Goal: Task Accomplishment & Management: Manage account settings

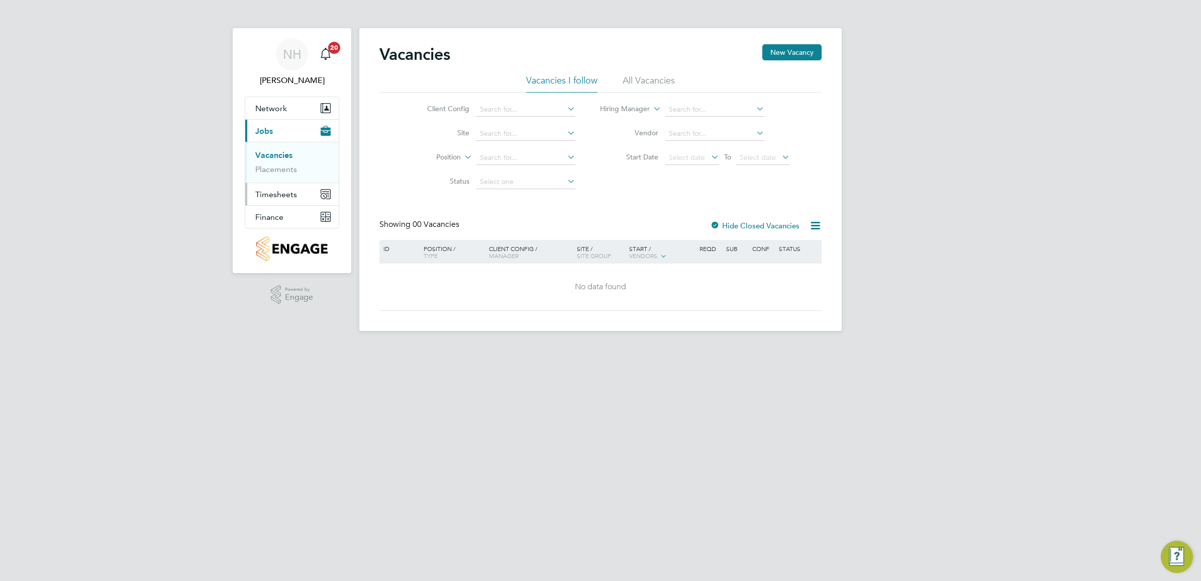
click at [289, 197] on span "Timesheets" at bounding box center [276, 194] width 42 height 10
click at [280, 175] on link "Timesheets" at bounding box center [276, 178] width 42 height 10
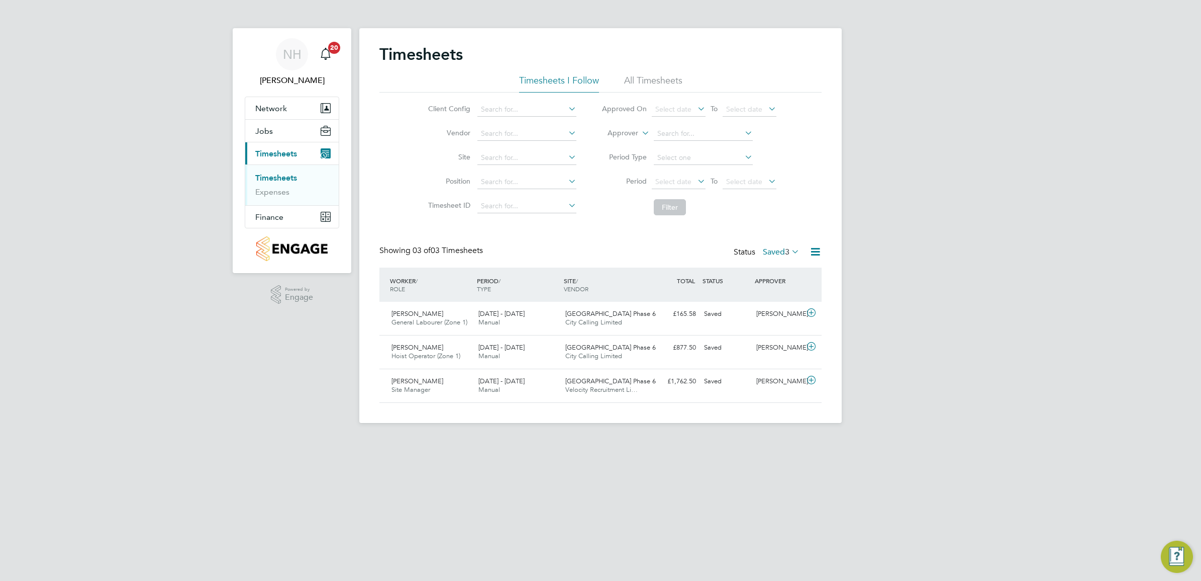
click at [785, 249] on span "3" at bounding box center [787, 252] width 5 height 10
click at [770, 296] on li "Submitted" at bounding box center [770, 298] width 46 height 14
click at [770, 377] on div "[PERSON_NAME]" at bounding box center [778, 381] width 52 height 17
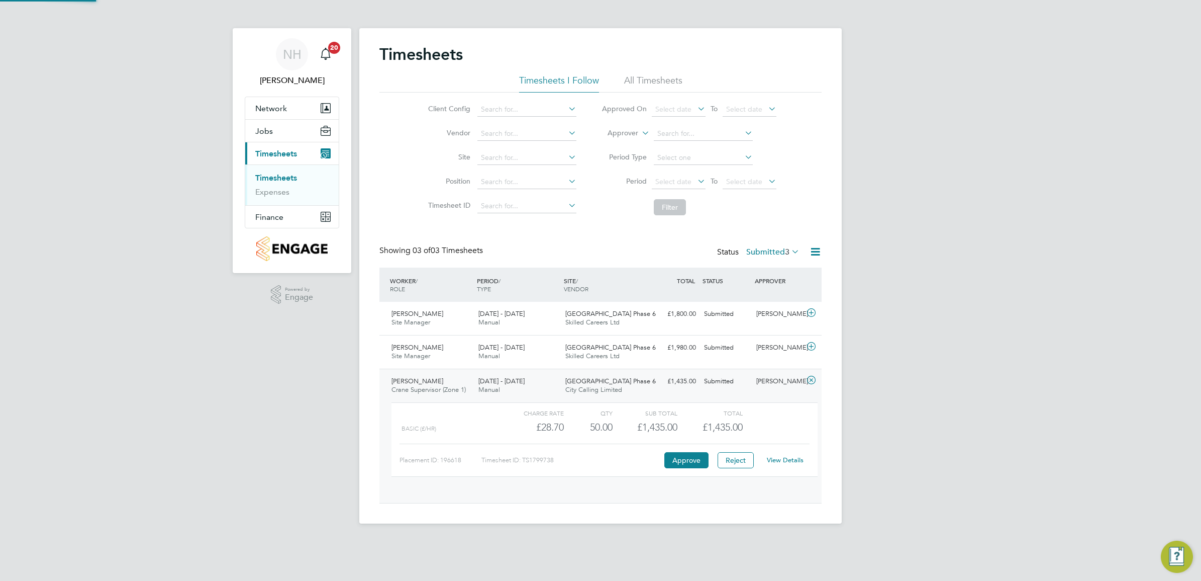
scroll to position [17, 98]
click at [773, 459] on link "View Details" at bounding box center [785, 459] width 37 height 9
click at [768, 346] on div "[PERSON_NAME]" at bounding box center [778, 347] width 52 height 17
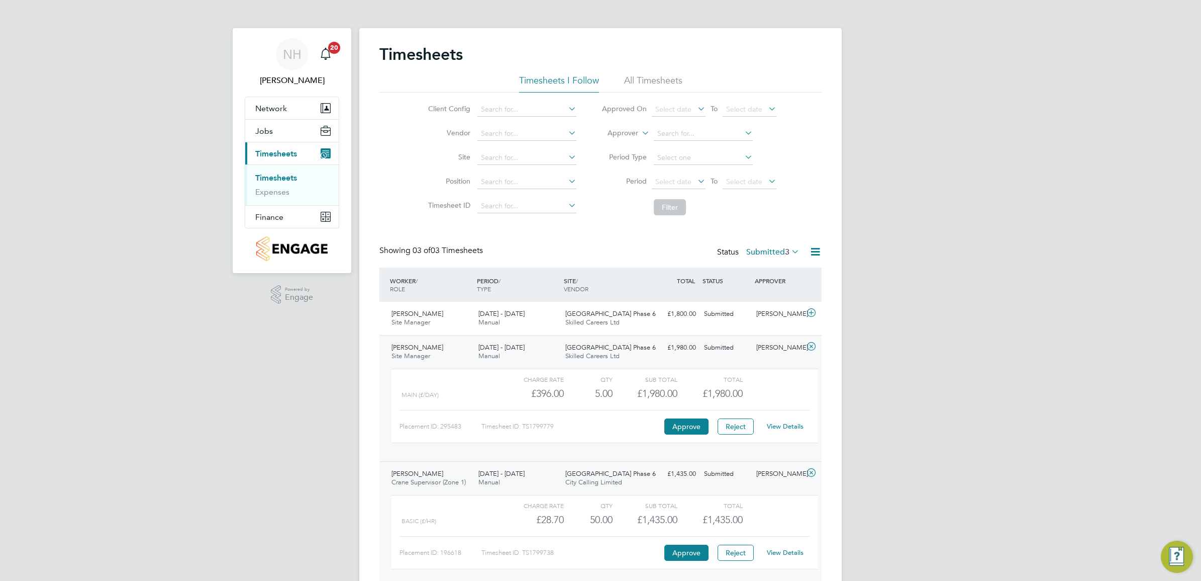
click at [780, 428] on link "View Details" at bounding box center [785, 426] width 37 height 9
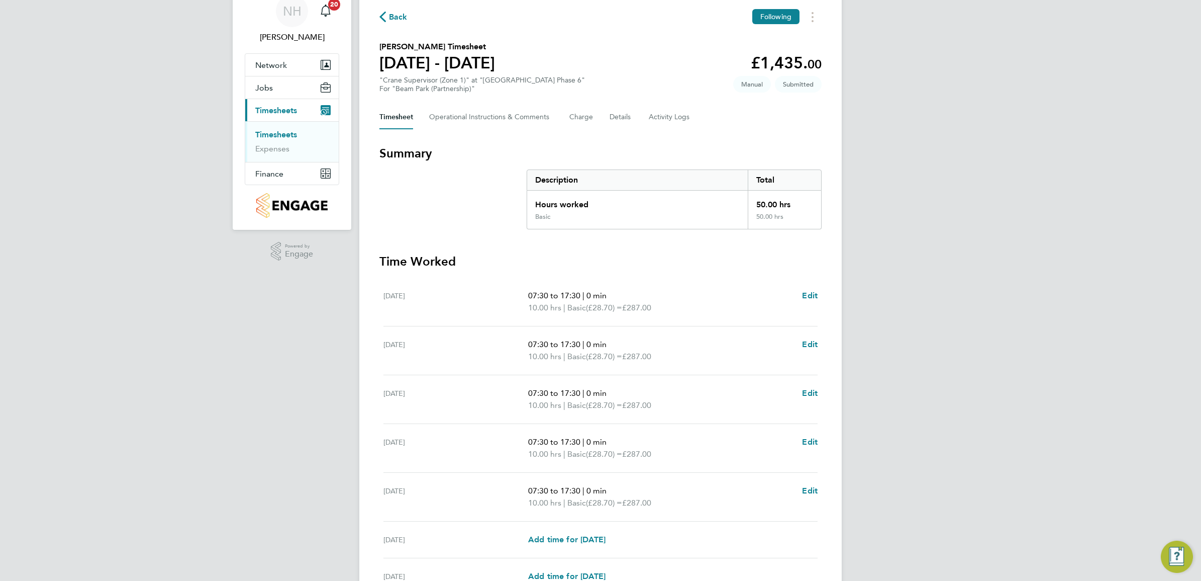
scroll to position [21, 0]
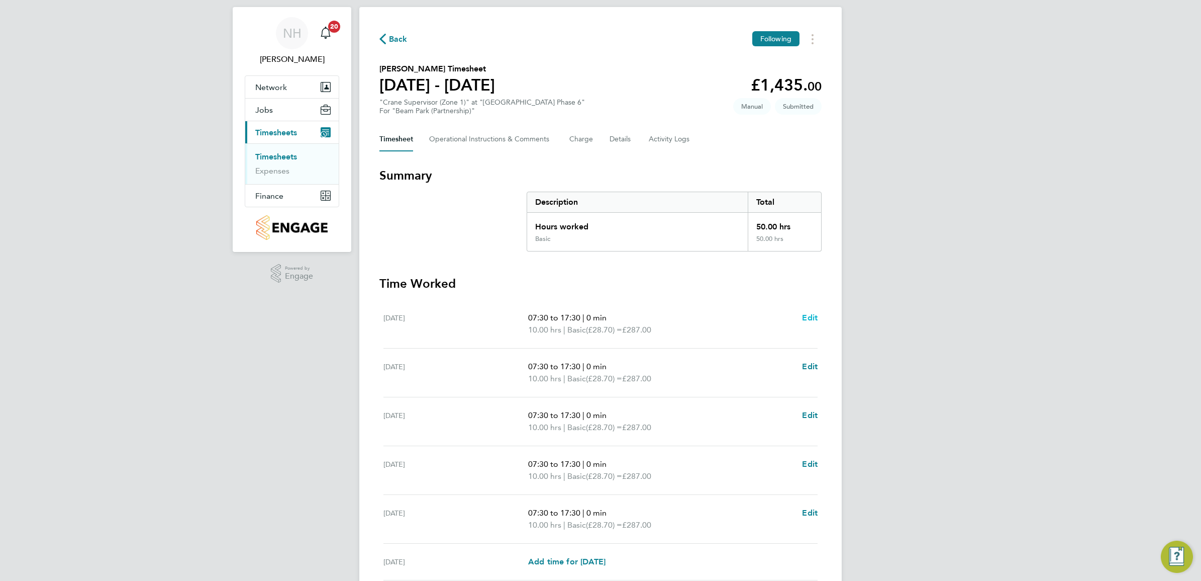
click at [807, 315] on span "Edit" at bounding box center [810, 318] width 16 height 10
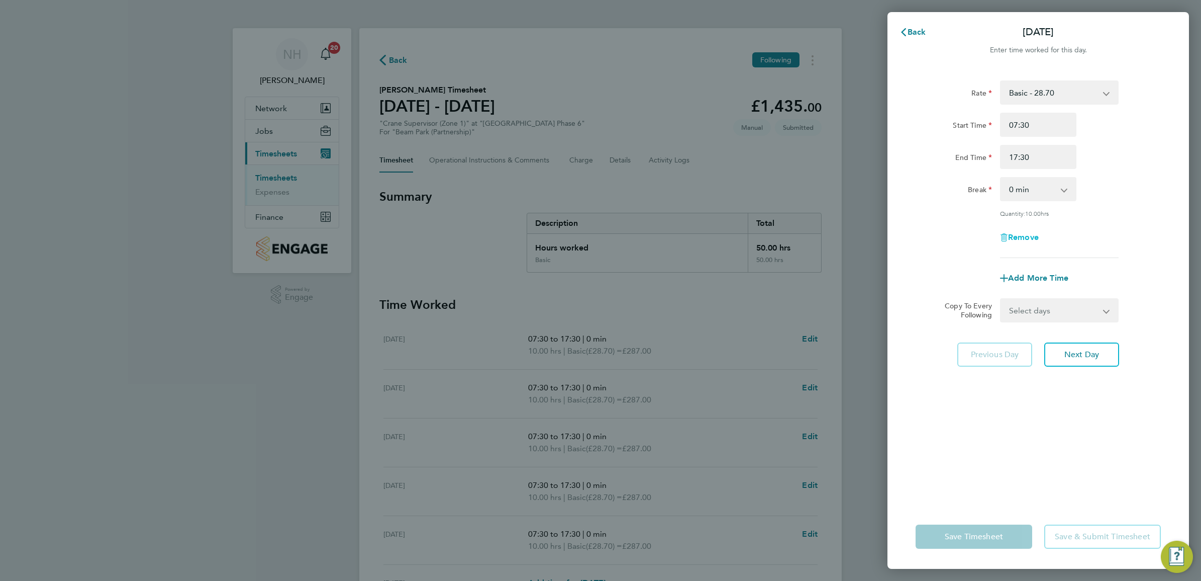
click at [1022, 234] on span "Remove" at bounding box center [1023, 237] width 31 height 10
select select "null"
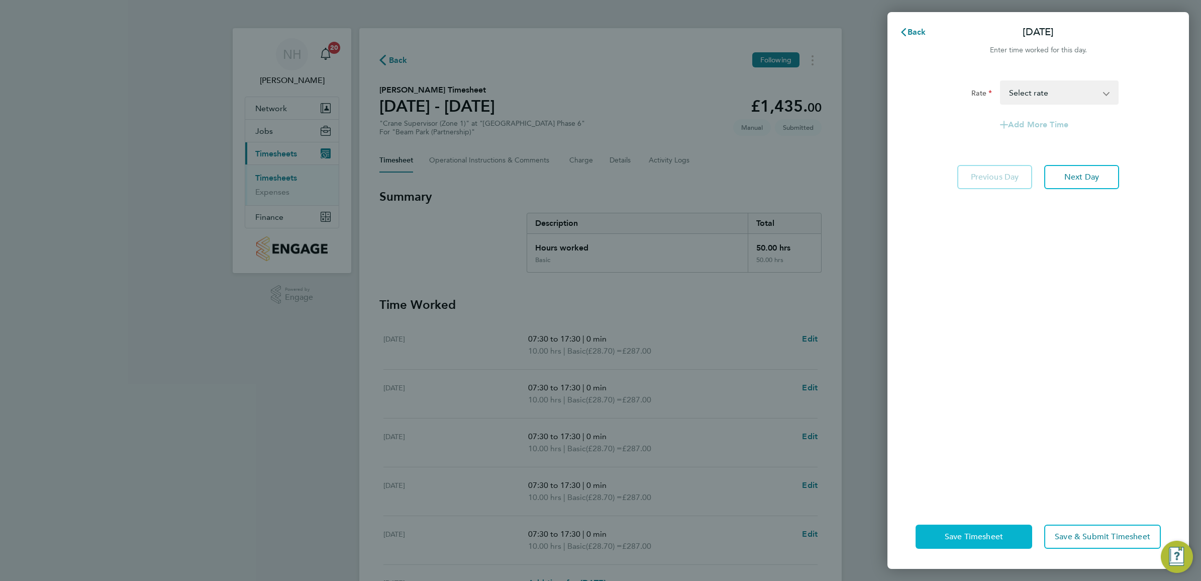
click at [988, 535] on span "Save Timesheet" at bounding box center [974, 536] width 58 height 10
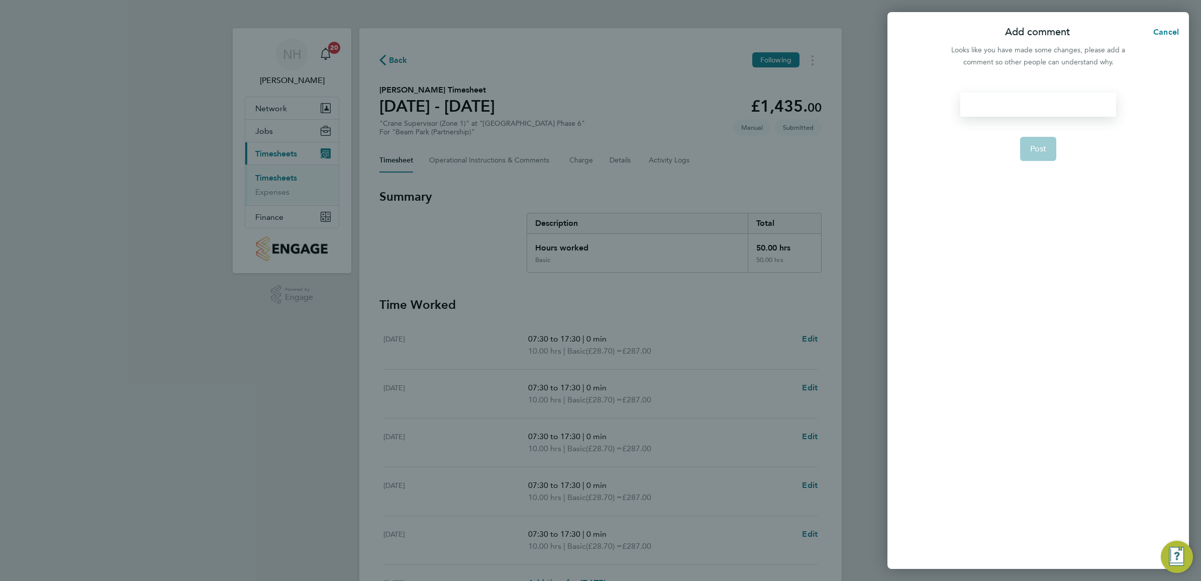
click at [991, 99] on div at bounding box center [1038, 104] width 155 height 24
click at [991, 105] on div at bounding box center [1038, 104] width 155 height 24
drag, startPoint x: 936, startPoint y: 107, endPoint x: 885, endPoint y: 102, distance: 52.0
click at [885, 102] on div "Add comment Cancel Looks like you have made some changes, please add a comment …" at bounding box center [600, 290] width 1201 height 581
click at [1029, 145] on button "Post" at bounding box center [1038, 149] width 37 height 24
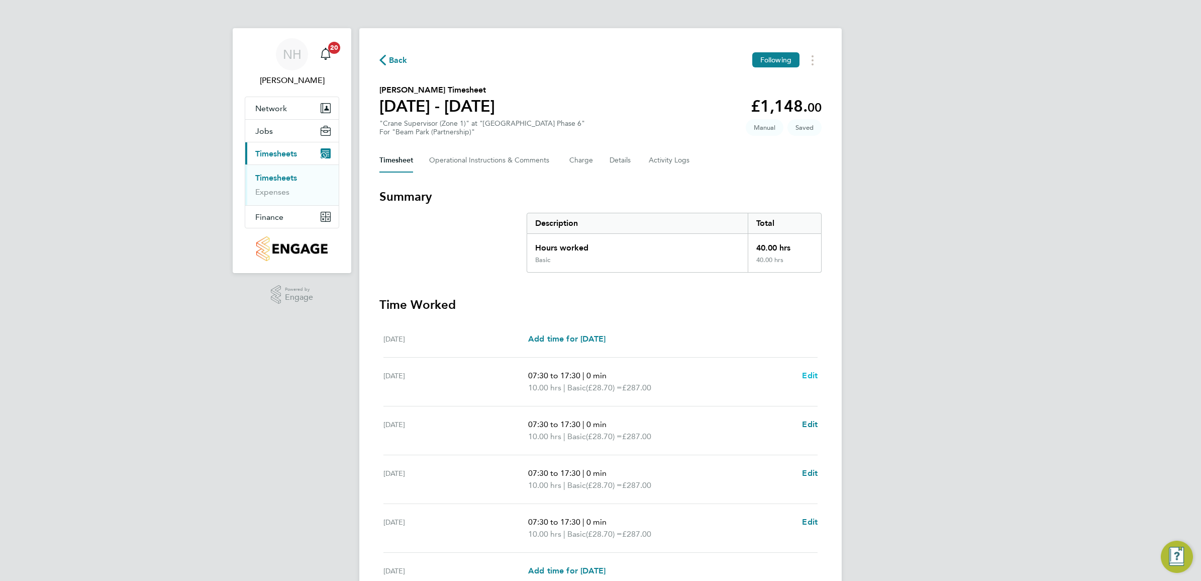
click at [817, 375] on span "Edit" at bounding box center [810, 375] width 16 height 10
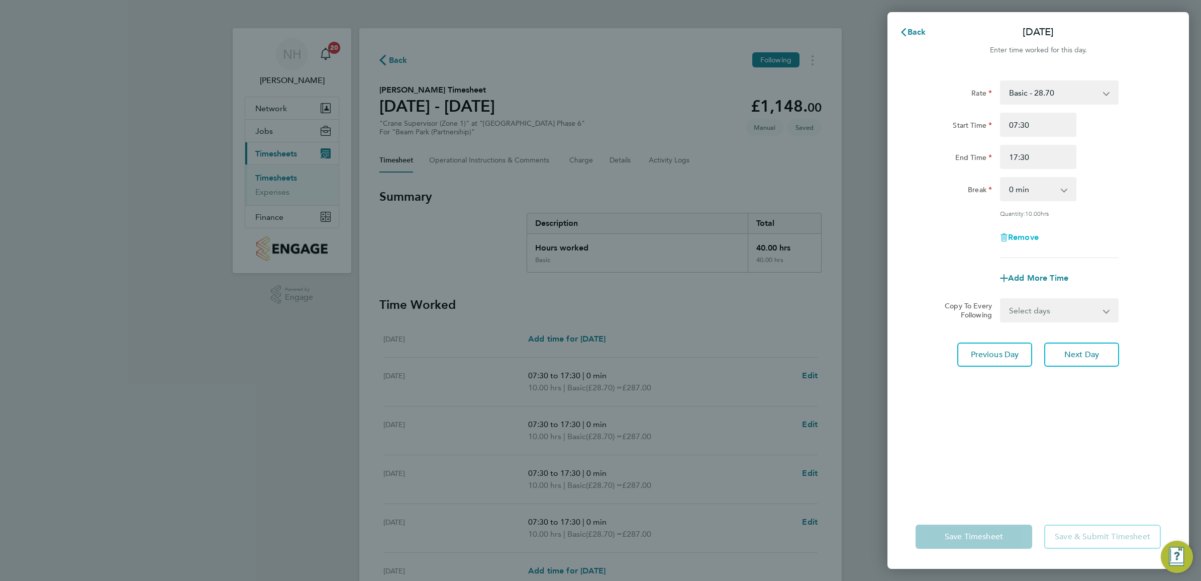
click at [1029, 234] on span "Remove" at bounding box center [1023, 237] width 31 height 10
select select "null"
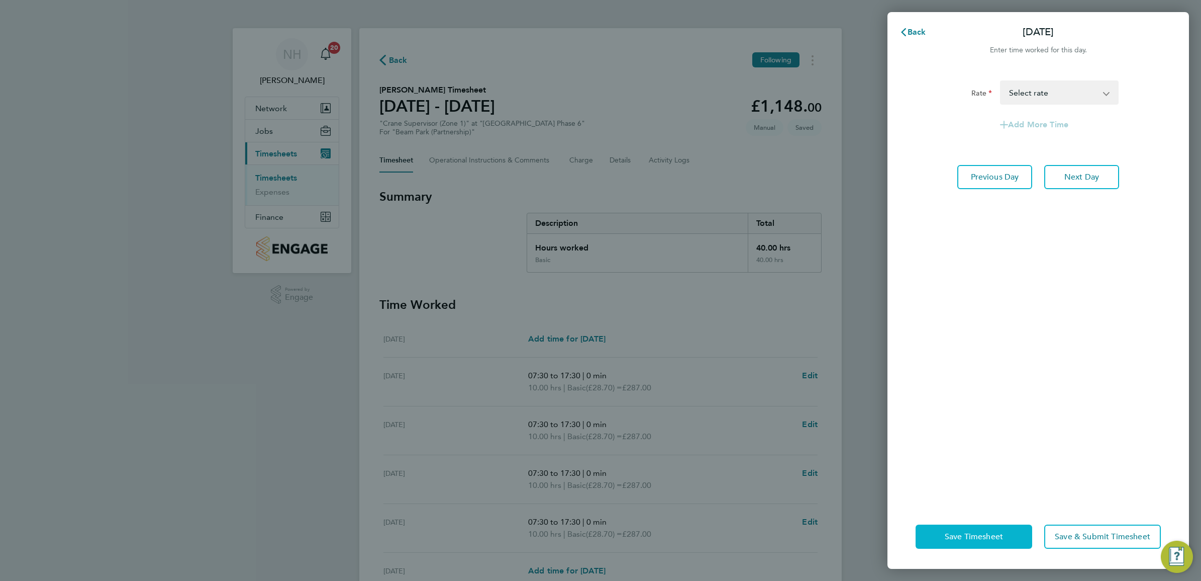
click at [999, 531] on span "Save Timesheet" at bounding box center [974, 536] width 58 height 10
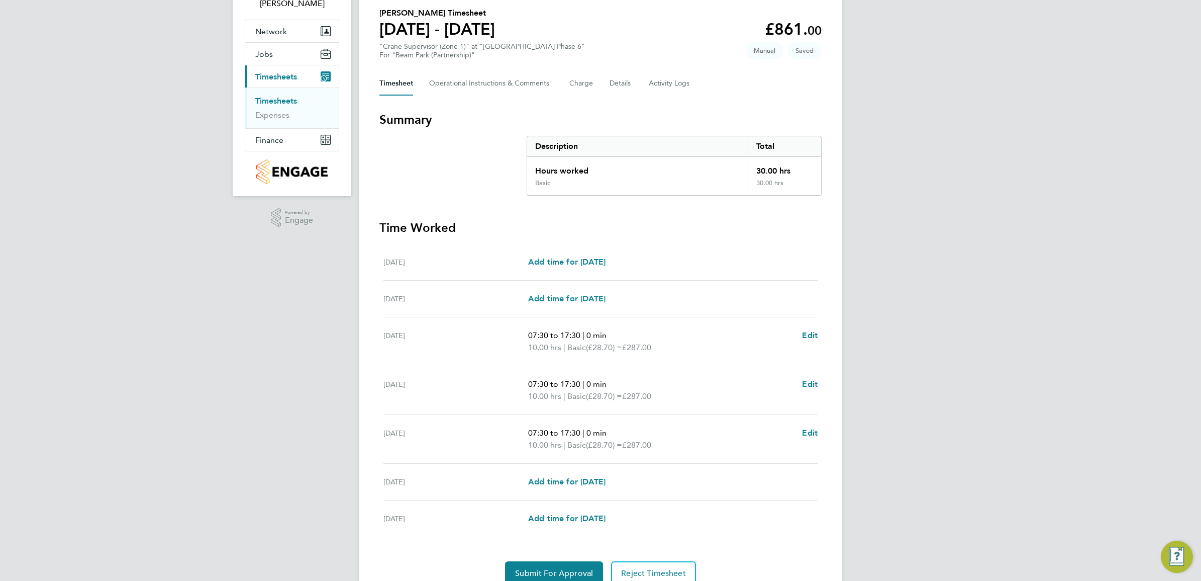
scroll to position [122, 0]
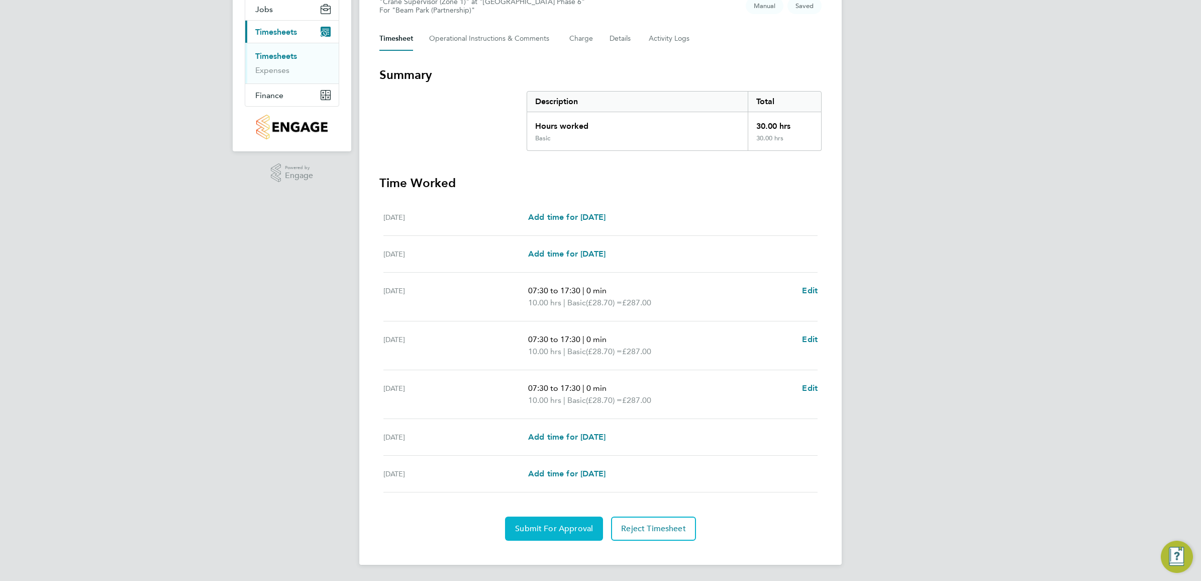
click at [559, 526] on span "Submit For Approval" at bounding box center [554, 528] width 78 height 10
click at [563, 521] on button "Approve Timesheet" at bounding box center [554, 528] width 94 height 24
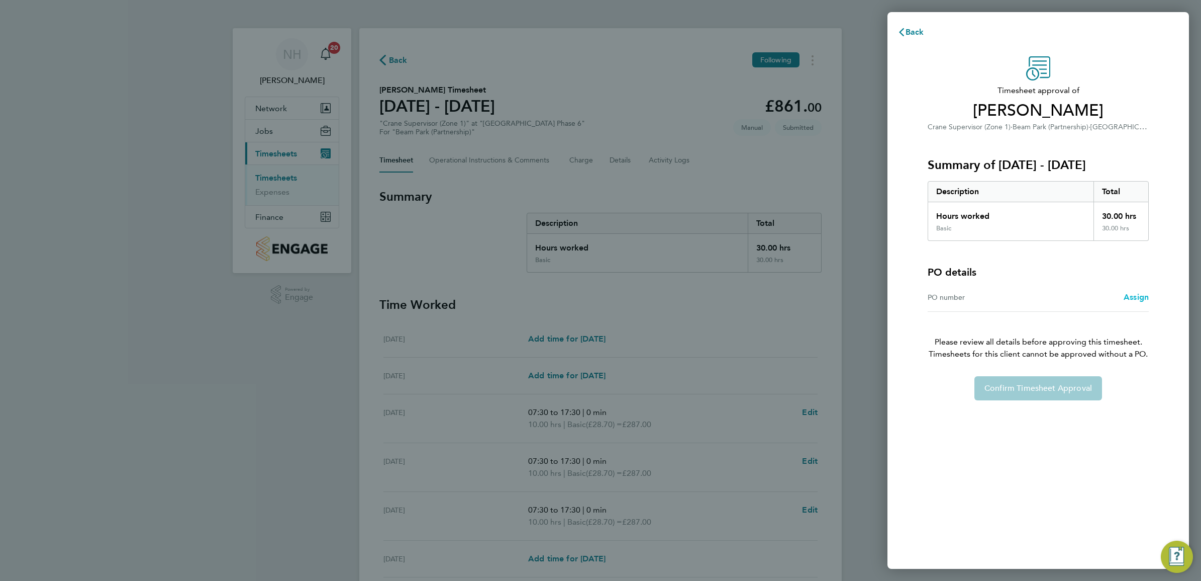
click at [1133, 298] on span "Assign" at bounding box center [1136, 297] width 25 height 10
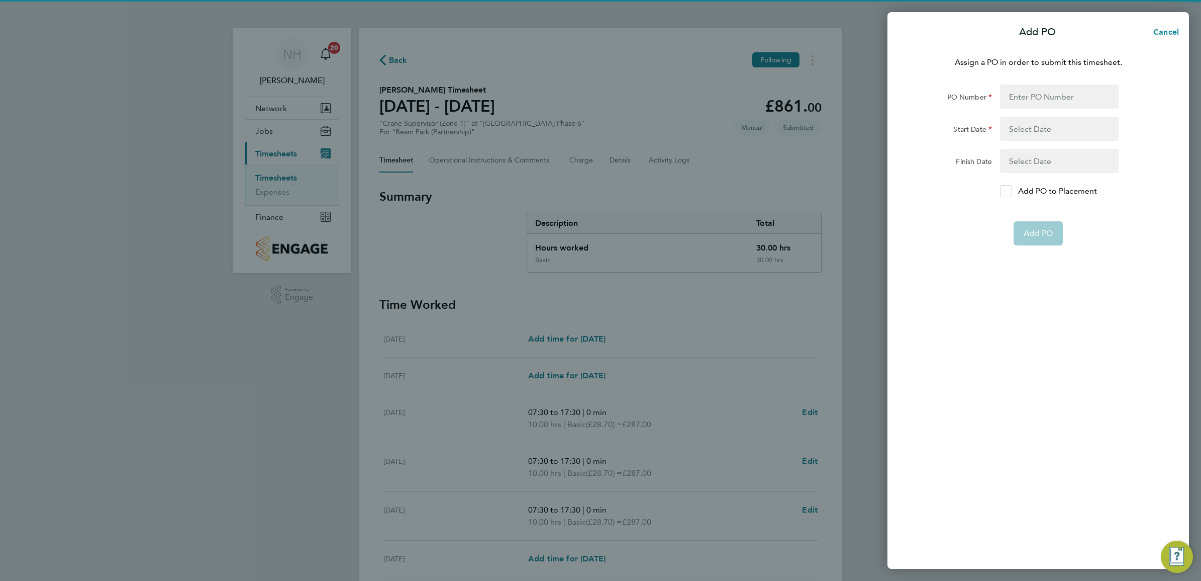
drag, startPoint x: 1007, startPoint y: 193, endPoint x: 1006, endPoint y: 185, distance: 7.6
click at [1006, 189] on icon at bounding box center [1006, 191] width 8 height 7
click at [1010, 191] on input "Add PO to Placement" at bounding box center [1010, 191] width 0 height 0
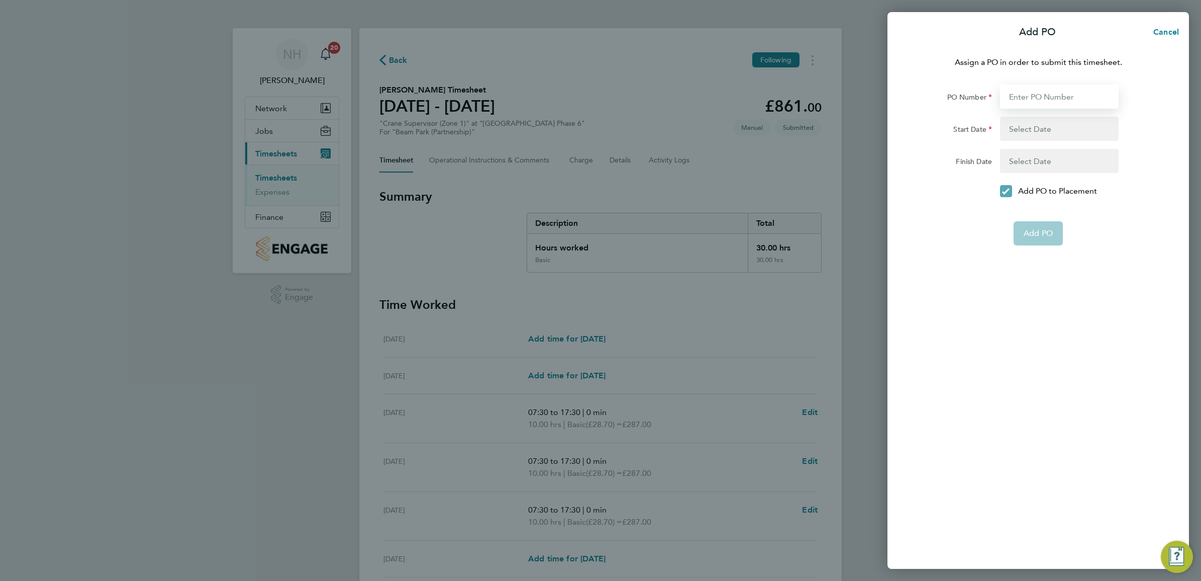
click at [1019, 101] on input "PO Number" at bounding box center [1059, 96] width 119 height 24
type input "H66979"
type input "[DATE]"
click at [1028, 207] on span "Add PO" at bounding box center [1038, 209] width 29 height 10
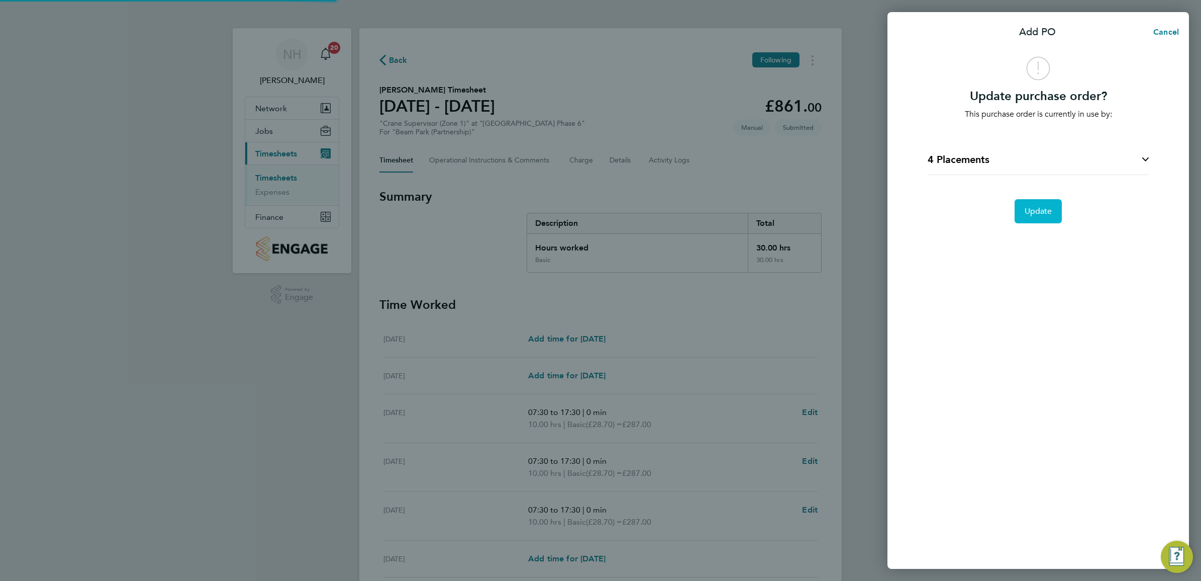
click at [1028, 207] on span "Update" at bounding box center [1039, 211] width 28 height 10
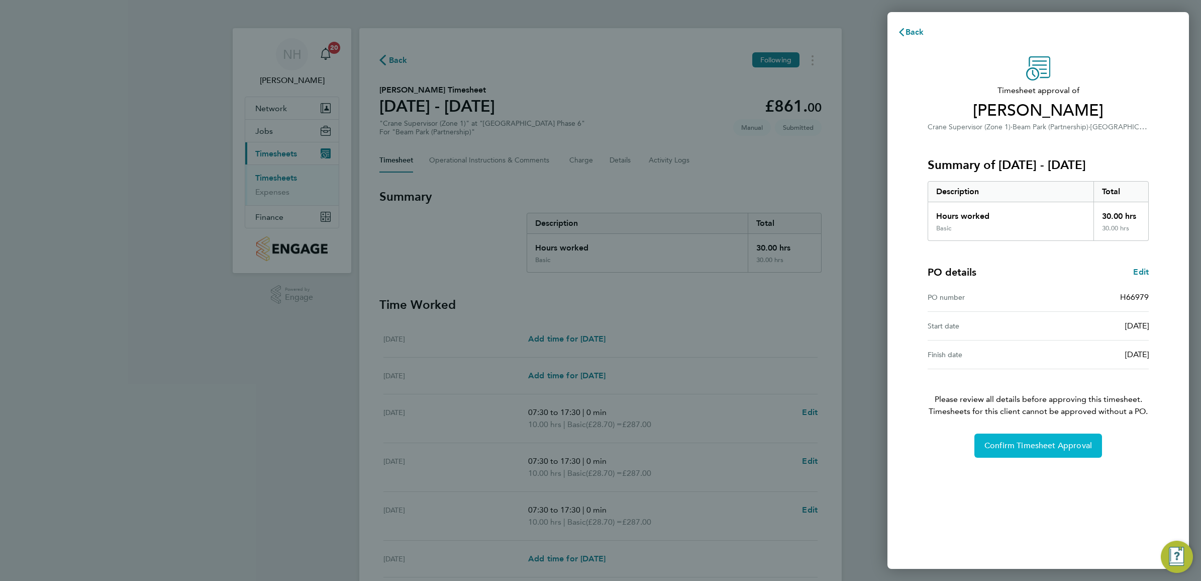
click at [1016, 442] on span "Confirm Timesheet Approval" at bounding box center [1039, 445] width 108 height 10
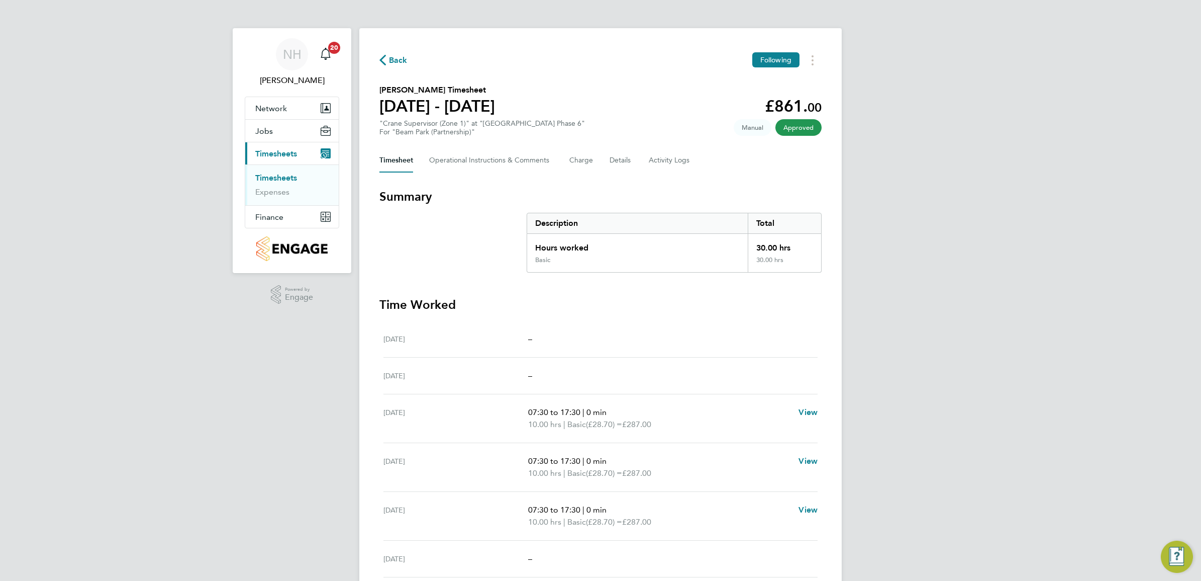
click at [396, 61] on span "Back" at bounding box center [398, 60] width 19 height 12
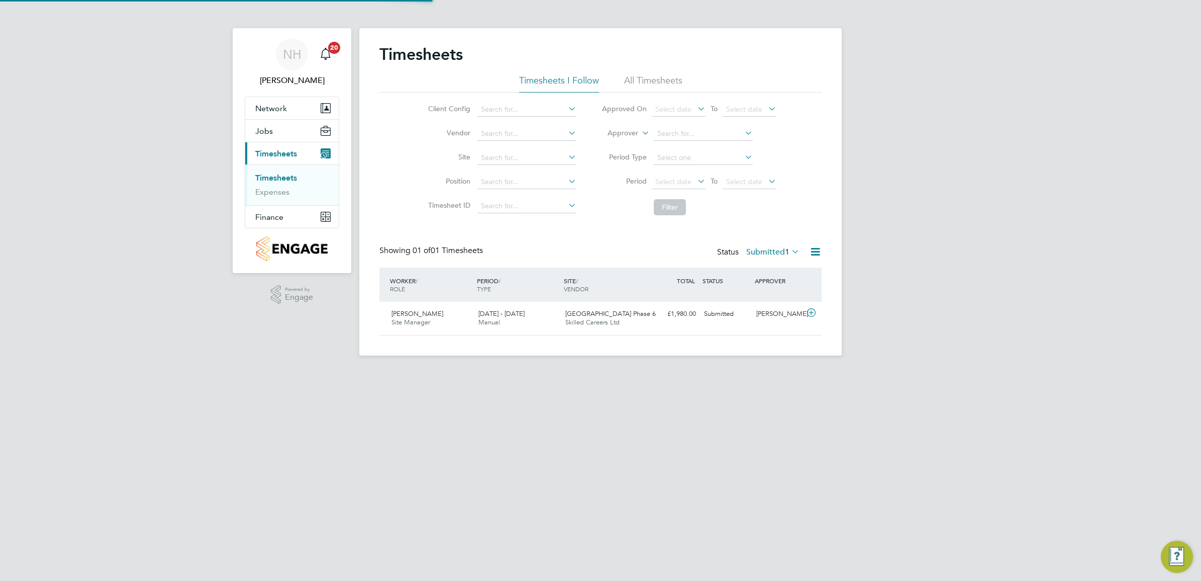
scroll to position [25, 87]
click at [767, 315] on div "[PERSON_NAME]" at bounding box center [778, 314] width 52 height 17
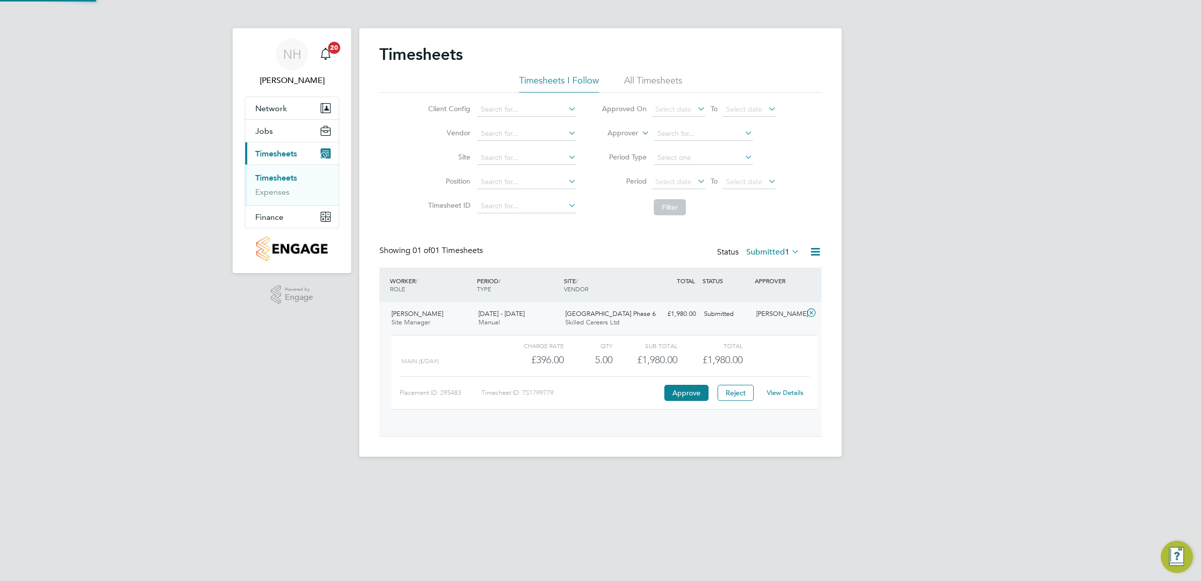
scroll to position [17, 98]
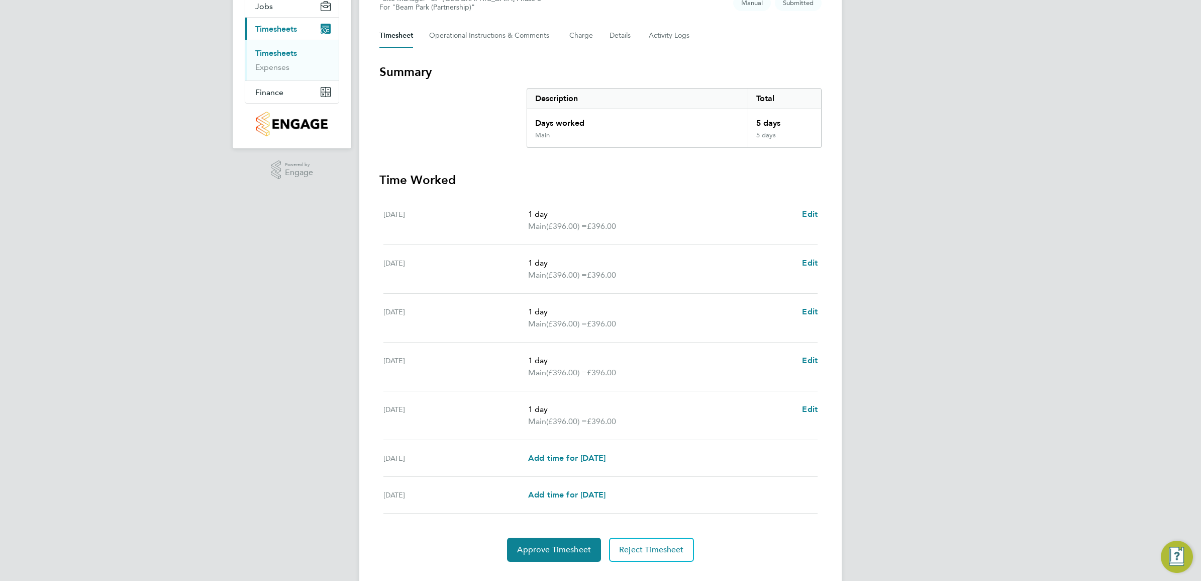
scroll to position [126, 0]
click at [802, 406] on span "Edit" at bounding box center [810, 408] width 16 height 10
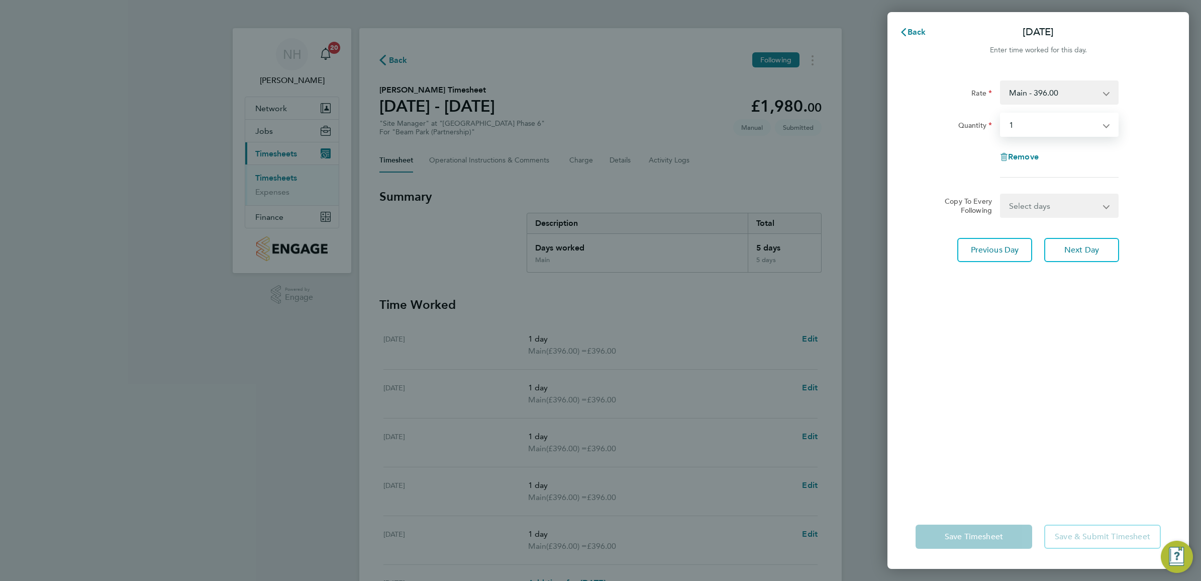
click at [1102, 127] on select "Select quantity 0.5 1" at bounding box center [1053, 125] width 105 height 22
select select "0.5"
click at [1001, 114] on select "Select quantity 0.5 1" at bounding box center [1053, 125] width 105 height 22
click at [1124, 356] on div "Rate Main - 396.00 Quantity Select quantity 0.5 1 Remove Copy To Every Followin…" at bounding box center [1039, 286] width 302 height 436
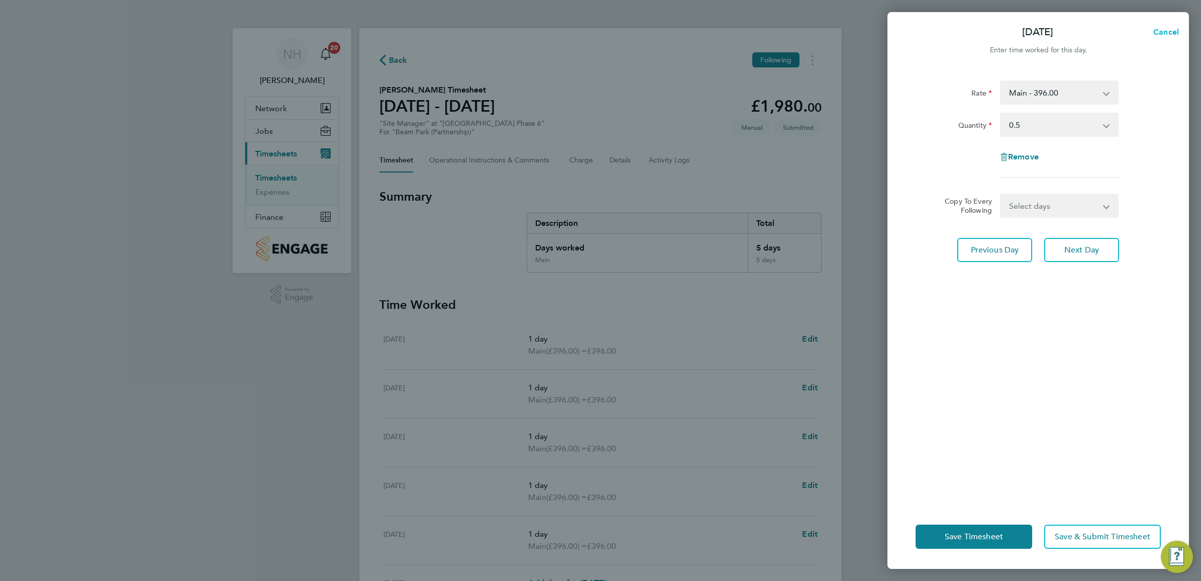
click at [1167, 36] on button "Cancel" at bounding box center [1163, 32] width 52 height 20
select select "1"
click at [917, 27] on span "Back" at bounding box center [917, 32] width 19 height 10
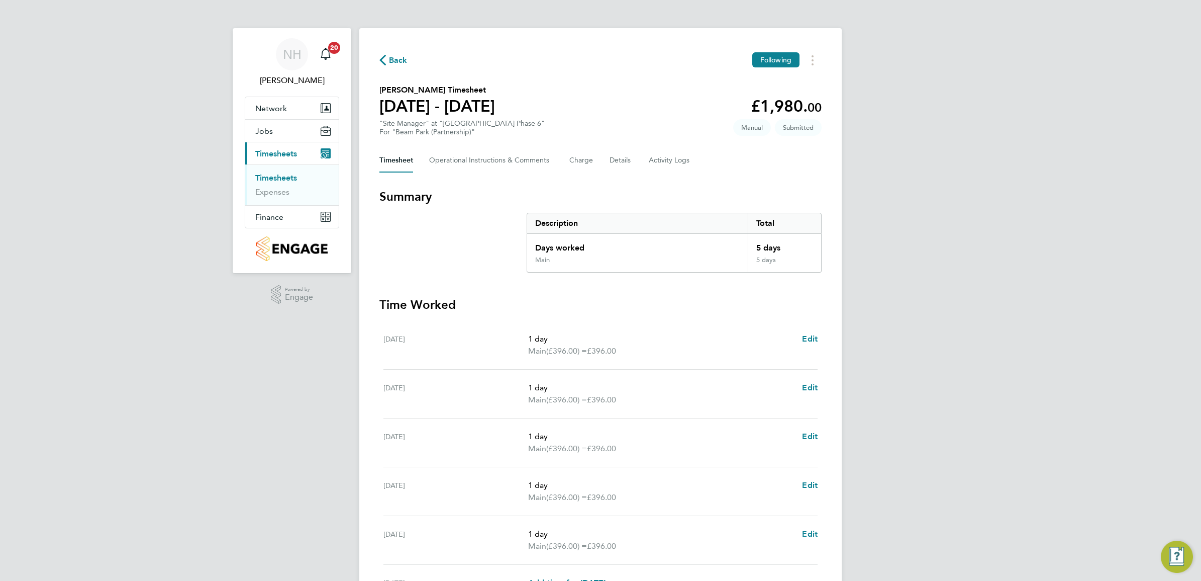
click at [405, 58] on span "Back" at bounding box center [398, 60] width 19 height 12
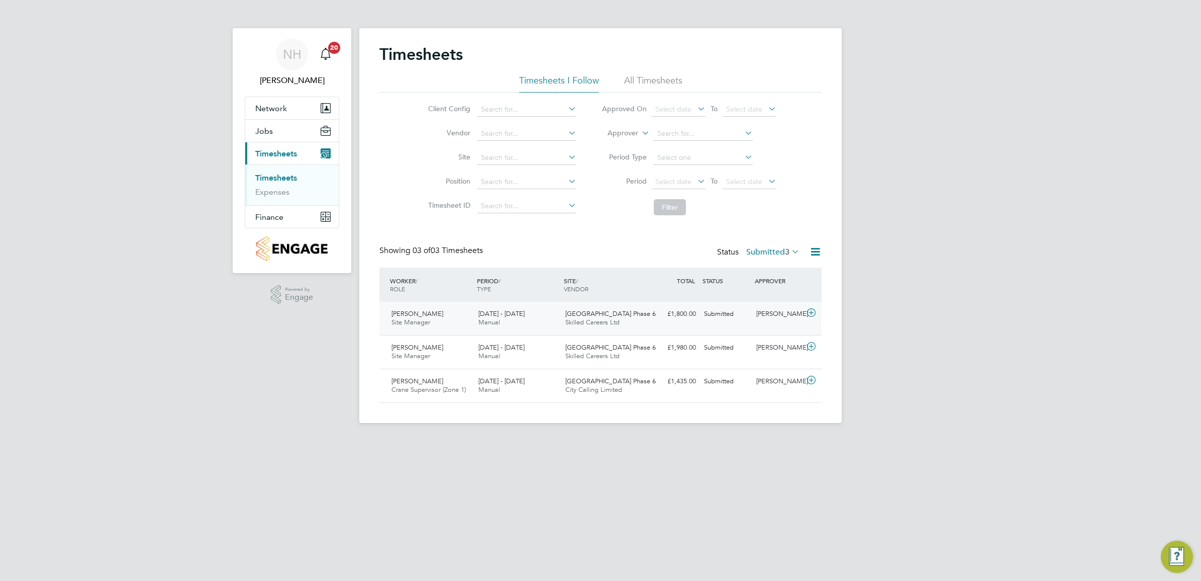
click at [769, 309] on div "[PERSON_NAME]" at bounding box center [778, 314] width 52 height 17
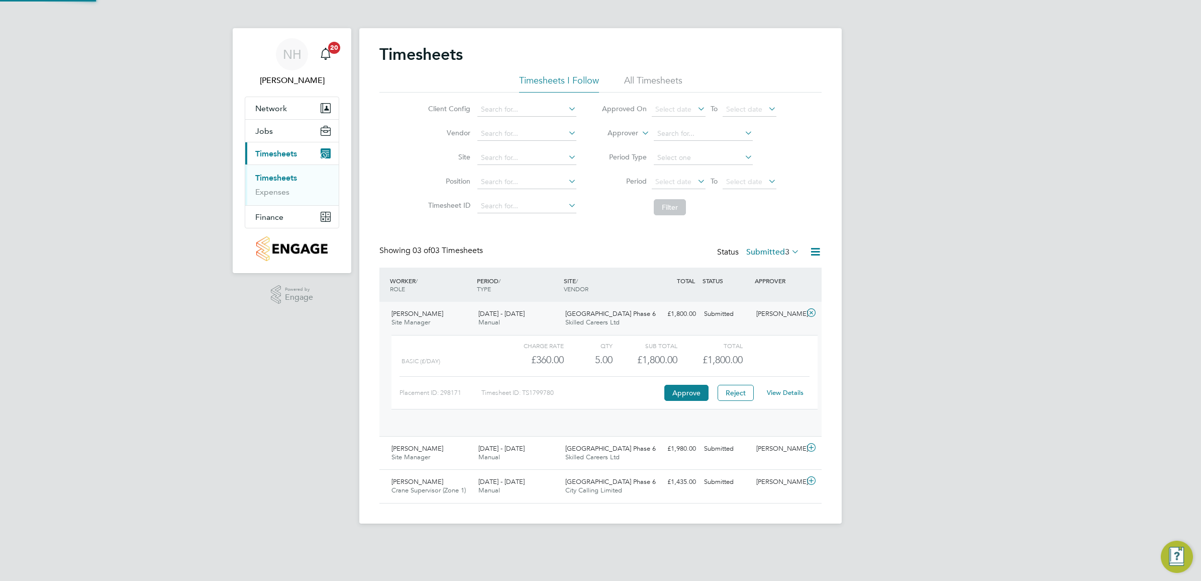
scroll to position [17, 98]
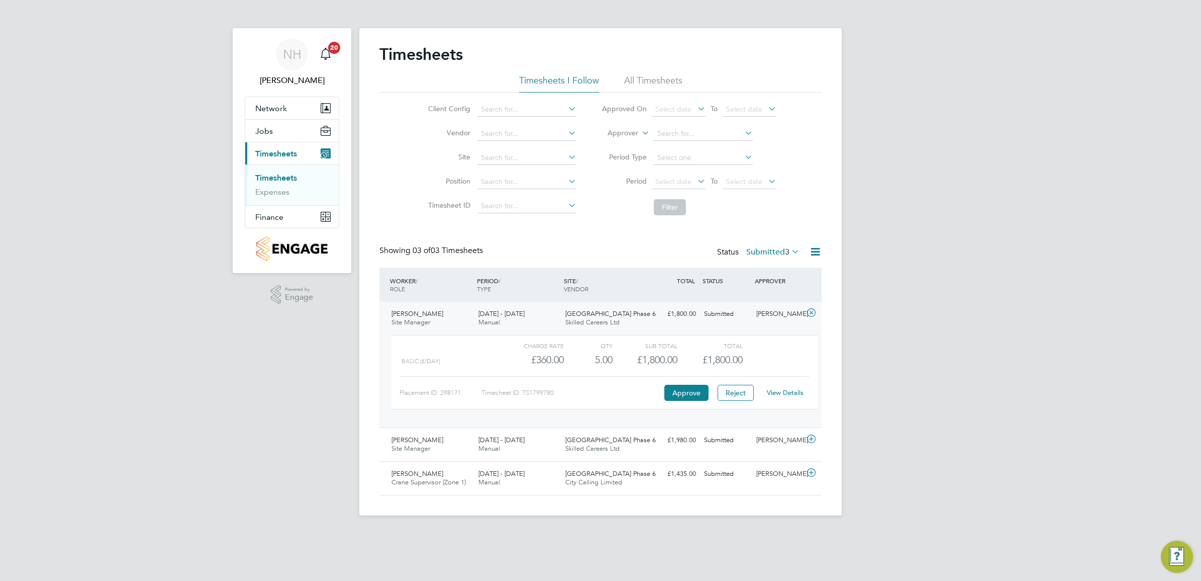
click at [790, 391] on link "View Details" at bounding box center [785, 392] width 37 height 9
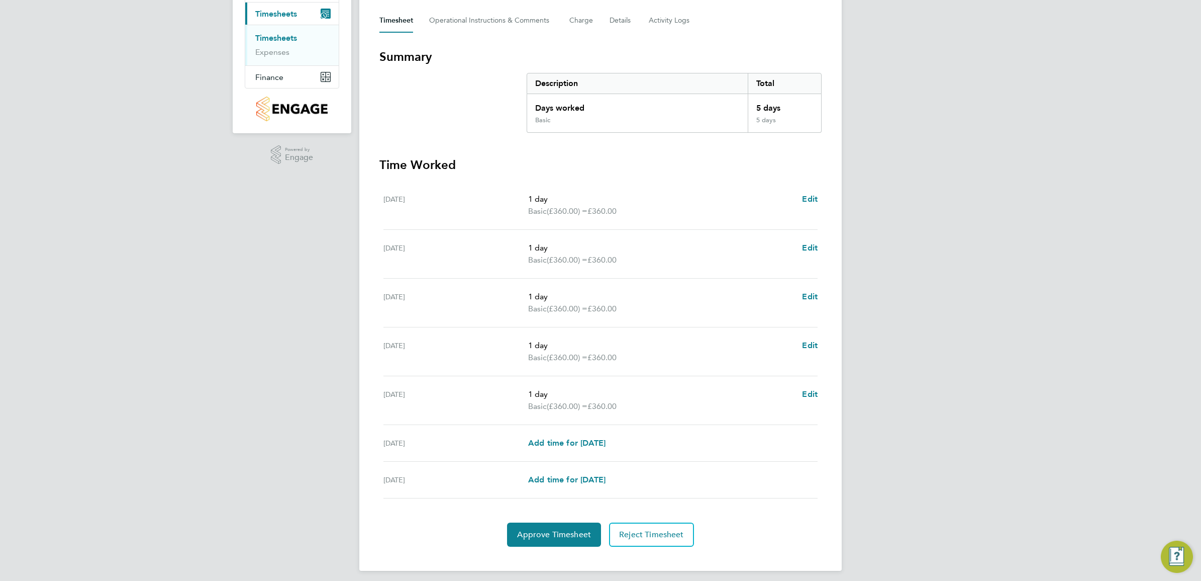
scroll to position [147, 0]
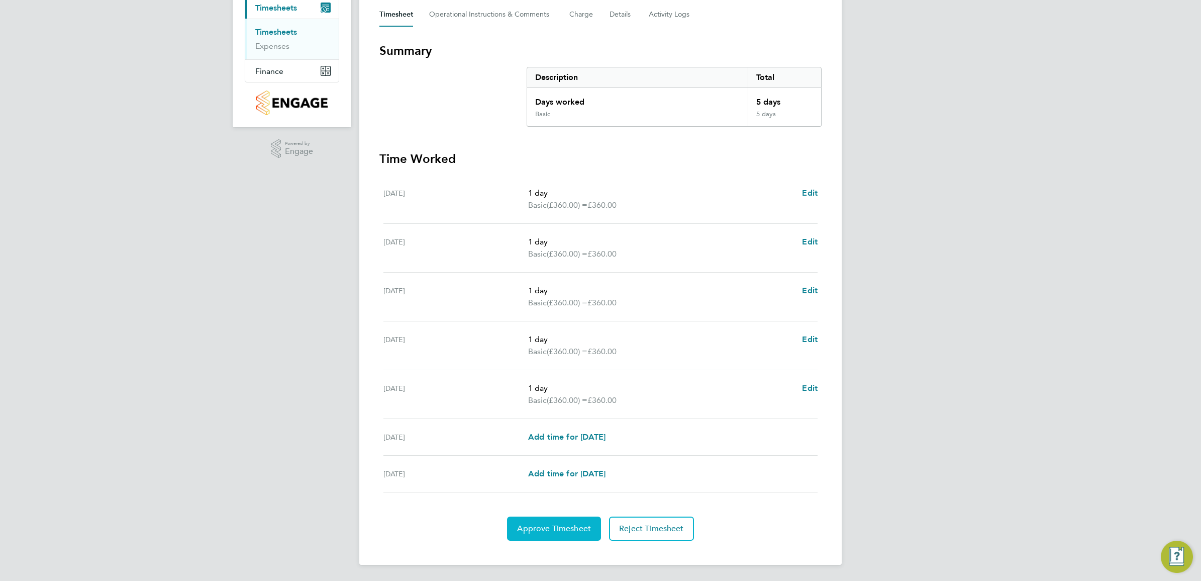
click at [541, 519] on button "Approve Timesheet" at bounding box center [554, 528] width 94 height 24
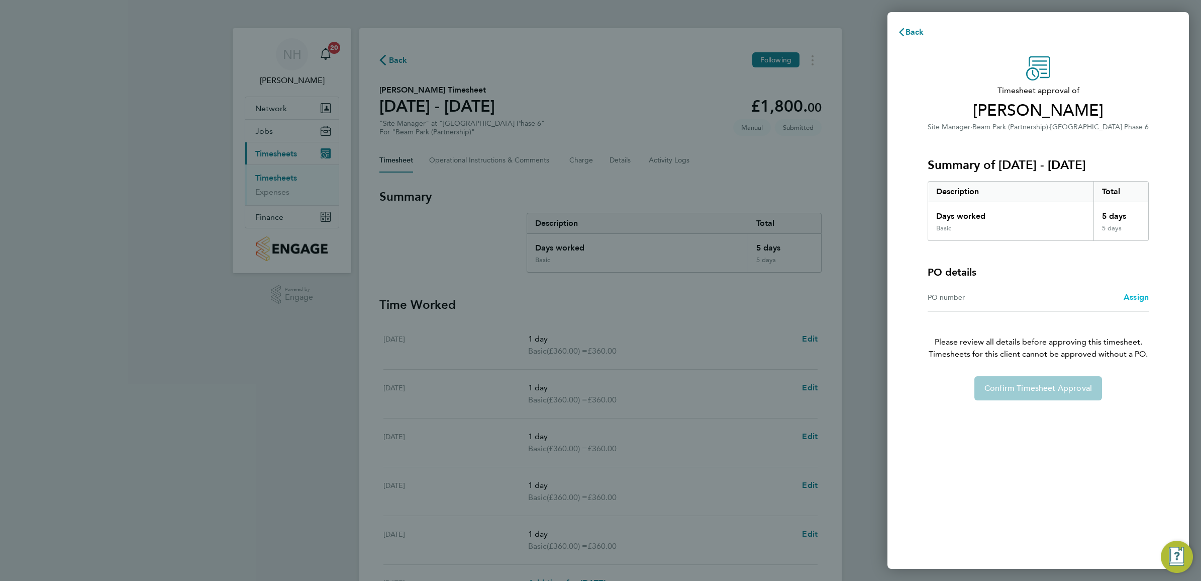
click at [1135, 297] on span "Assign" at bounding box center [1136, 297] width 25 height 10
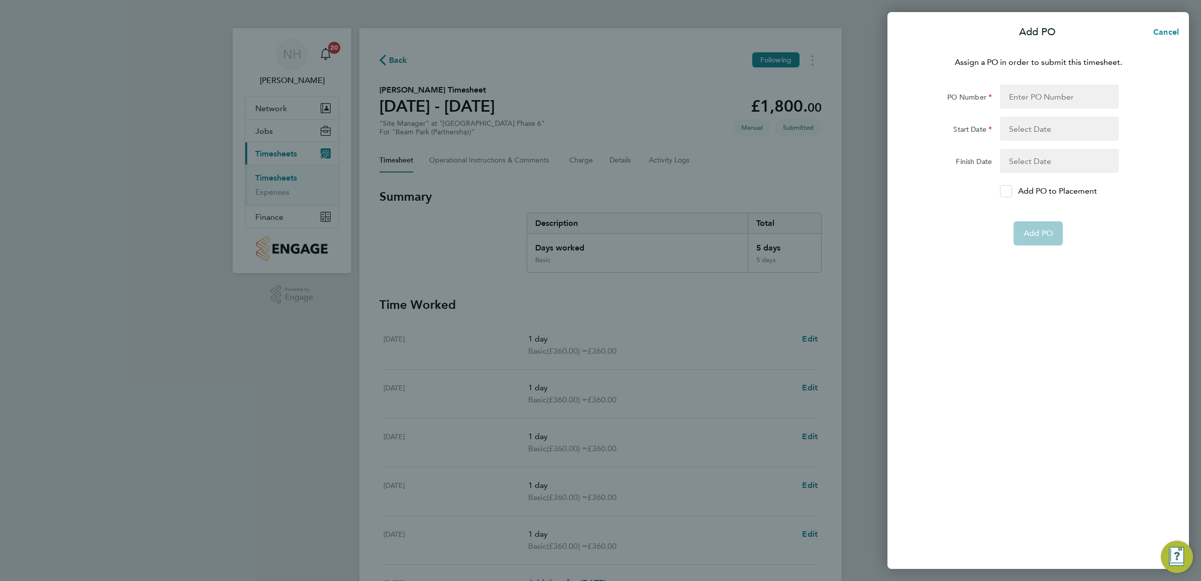
click at [1007, 190] on icon at bounding box center [1007, 191] width 8 height 7
click at [1010, 191] on input "Add PO to Placement" at bounding box center [1010, 191] width 0 height 0
click at [1018, 95] on input "PO Number" at bounding box center [1059, 96] width 119 height 24
click at [1034, 94] on input "PO Number" at bounding box center [1059, 96] width 119 height 24
type input "H66981C"
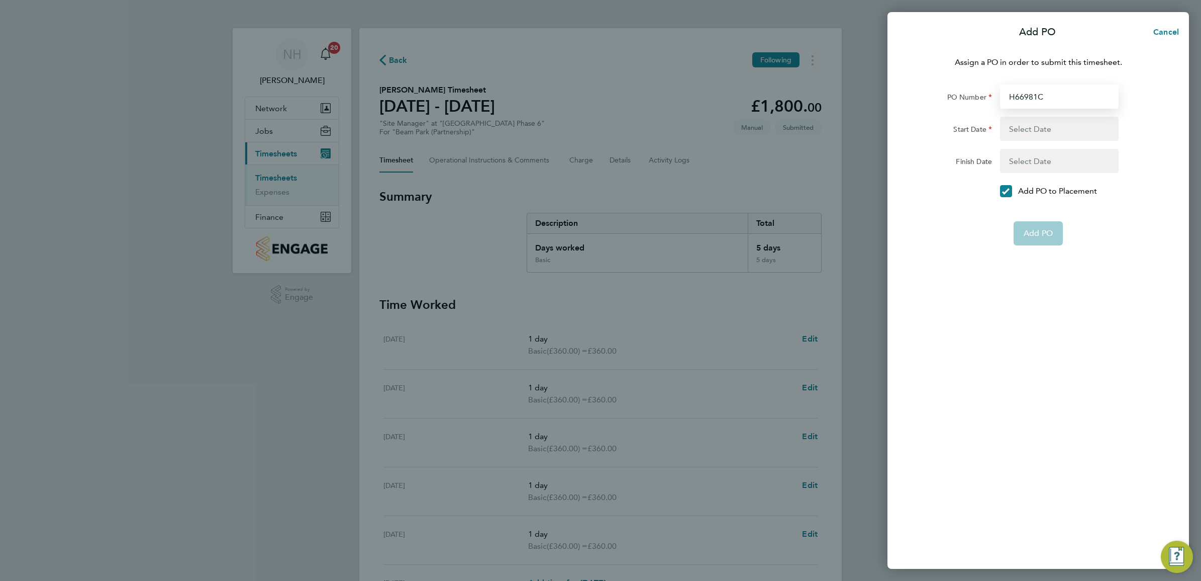
type input "18 May 25"
type input "18 Dec 25"
click at [1046, 207] on span "Add PO" at bounding box center [1038, 209] width 29 height 10
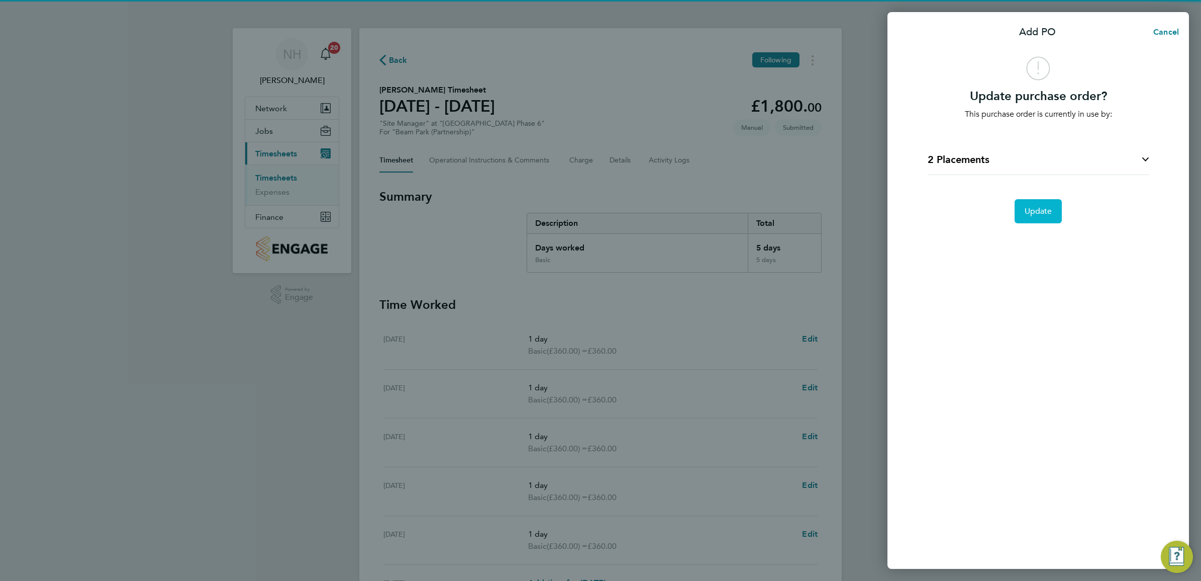
click at [1040, 216] on button "Update" at bounding box center [1039, 211] width 48 height 24
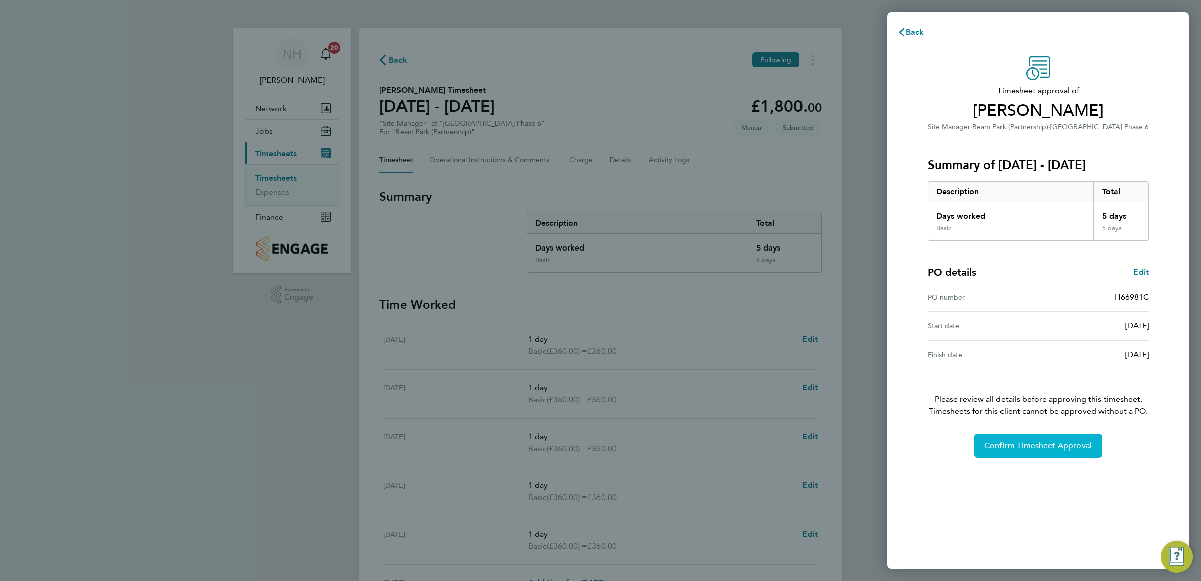
click at [1058, 442] on span "Confirm Timesheet Approval" at bounding box center [1039, 445] width 108 height 10
